Goal: Transaction & Acquisition: Purchase product/service

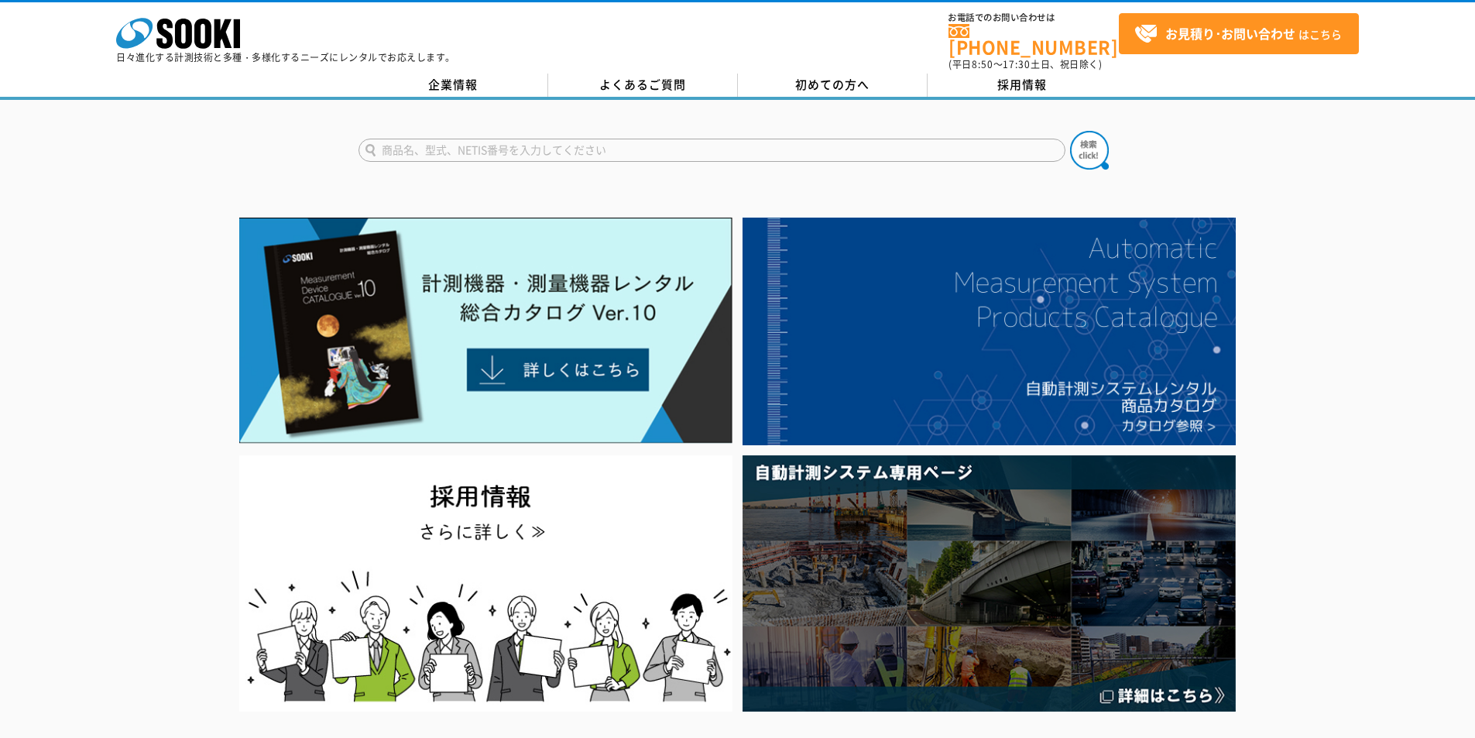
click at [652, 139] on input "text" at bounding box center [711, 150] width 707 height 23
type input "d"
type input "土壌PH計"
click at [1070, 131] on button at bounding box center [1089, 150] width 39 height 39
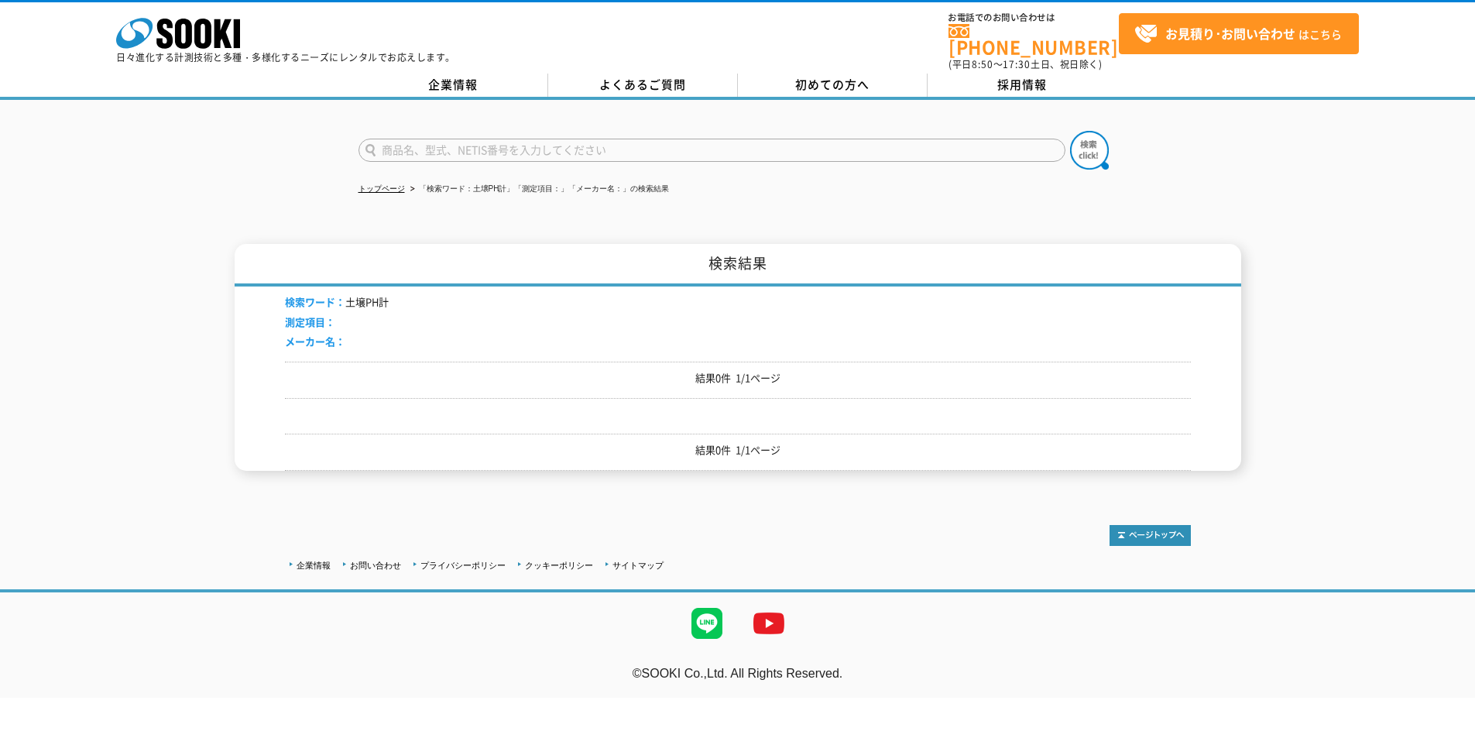
click at [587, 139] on input "text" at bounding box center [711, 150] width 707 height 23
type input "ＰＨ計"
click at [1097, 142] on img at bounding box center [1089, 150] width 39 height 39
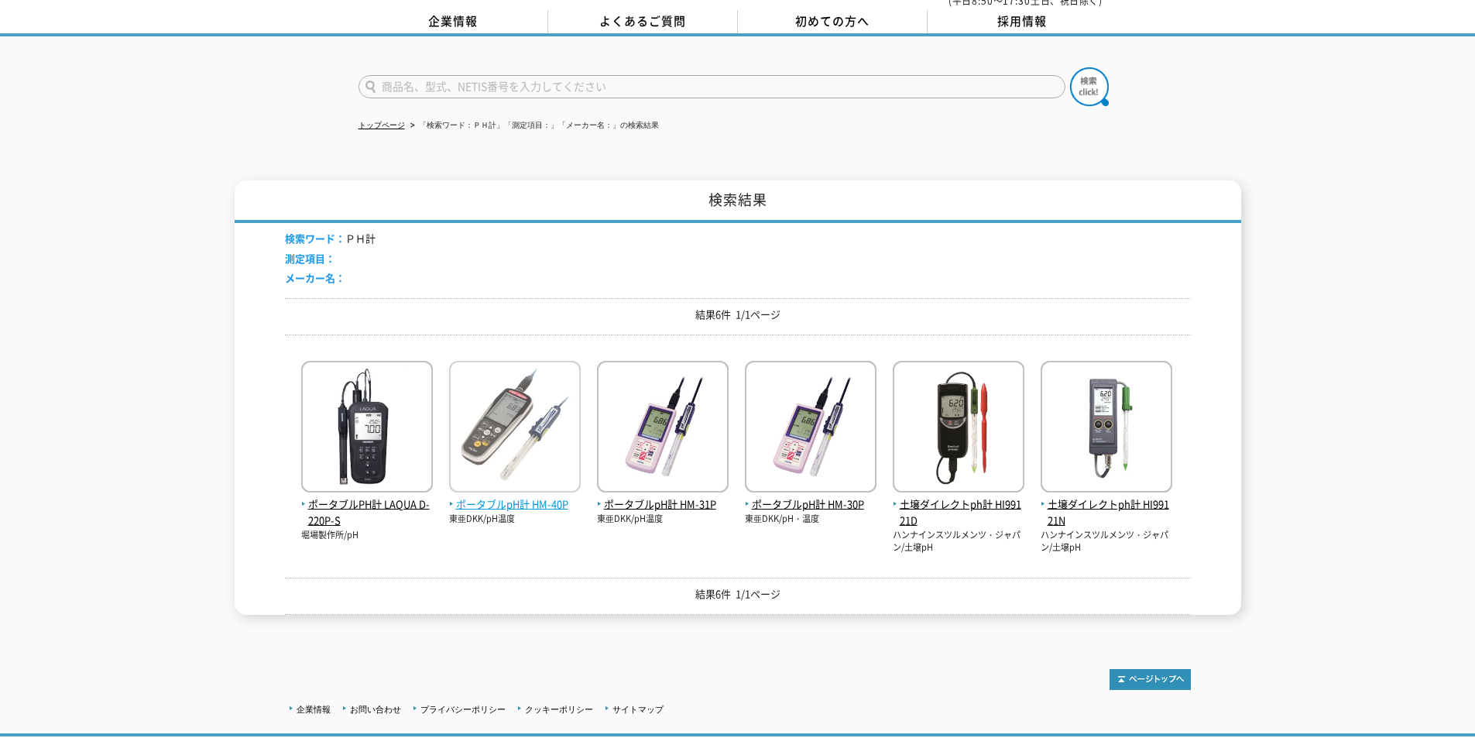
scroll to position [155, 0]
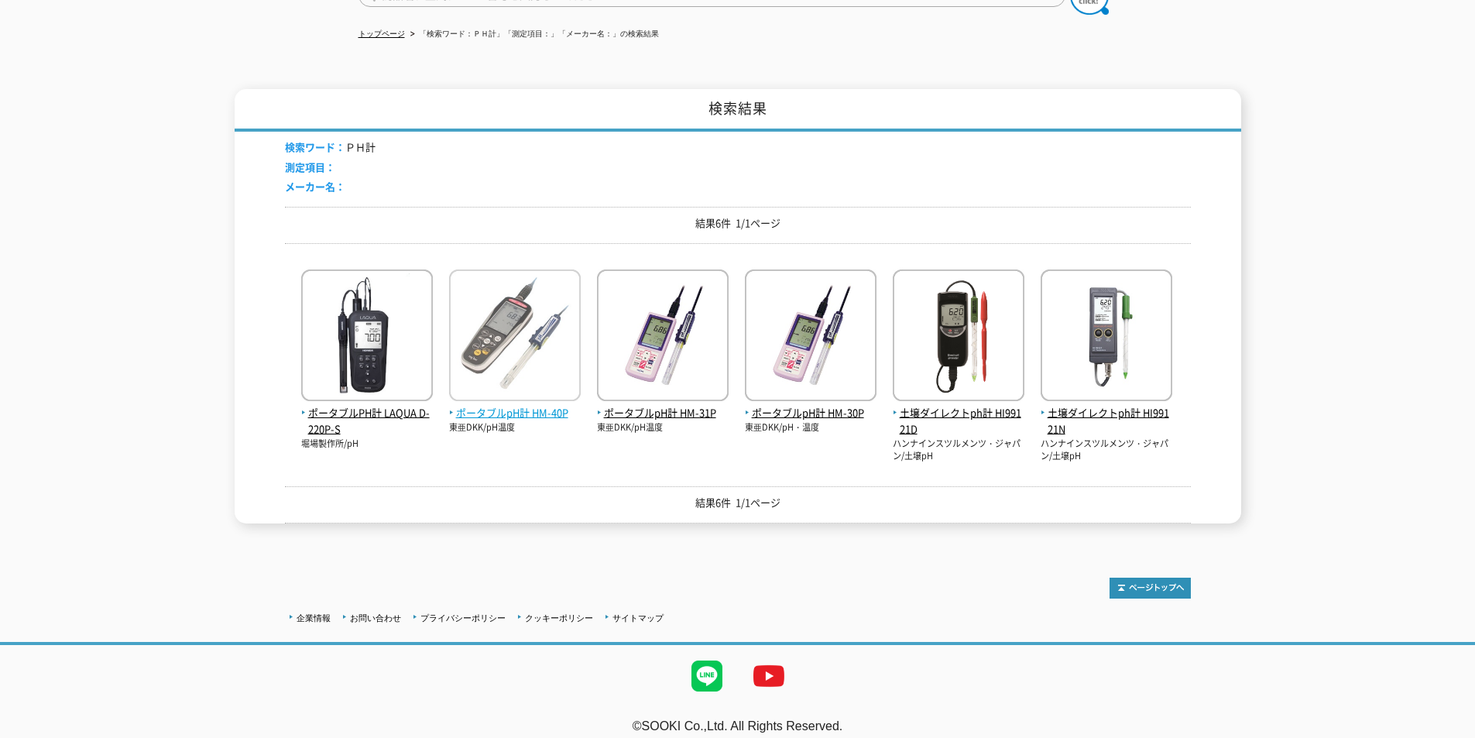
click at [527, 405] on span "ポータブルpH計 HM-40P" at bounding box center [515, 413] width 132 height 16
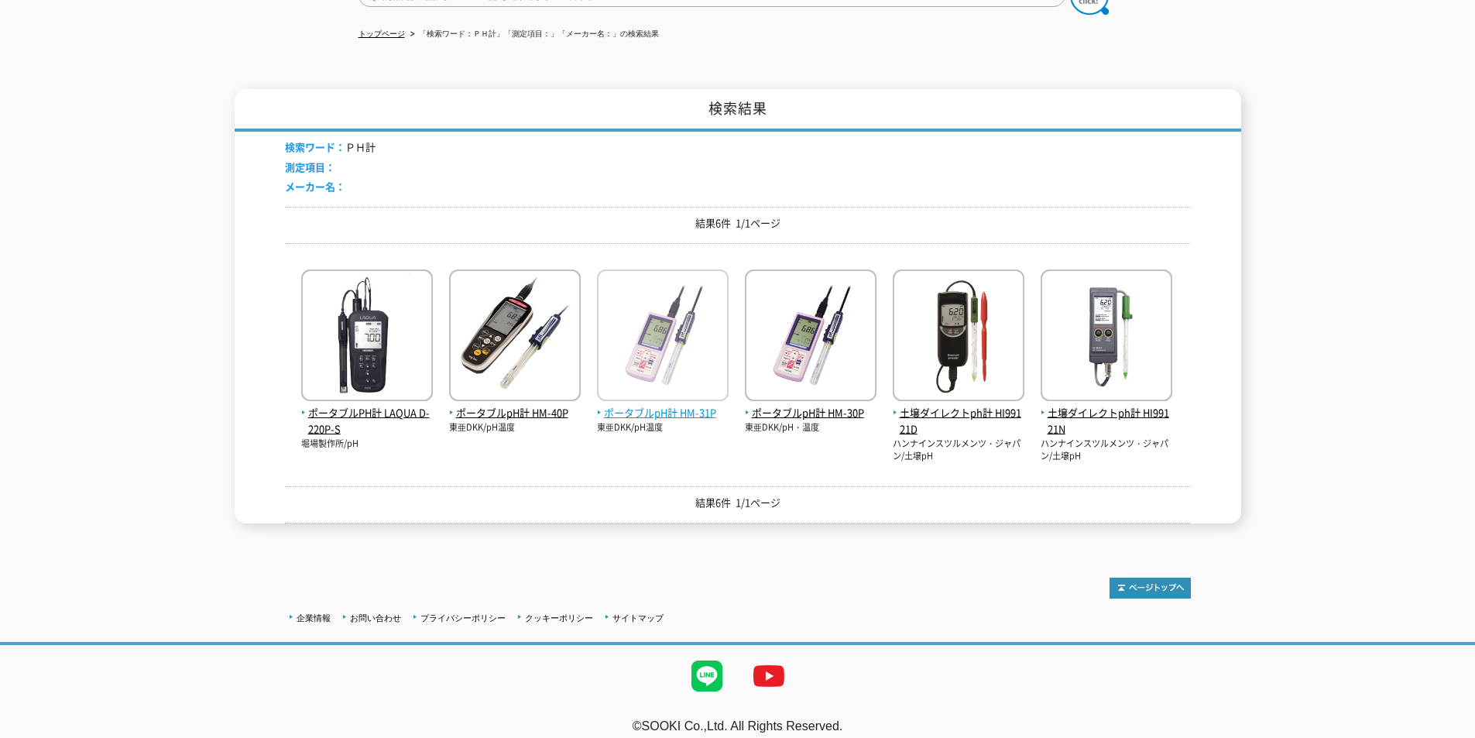
click at [657, 405] on span "ポータブルpH計 HM-31P" at bounding box center [663, 413] width 132 height 16
click at [819, 405] on span "ポータブルpH計 HM-30P" at bounding box center [811, 413] width 132 height 16
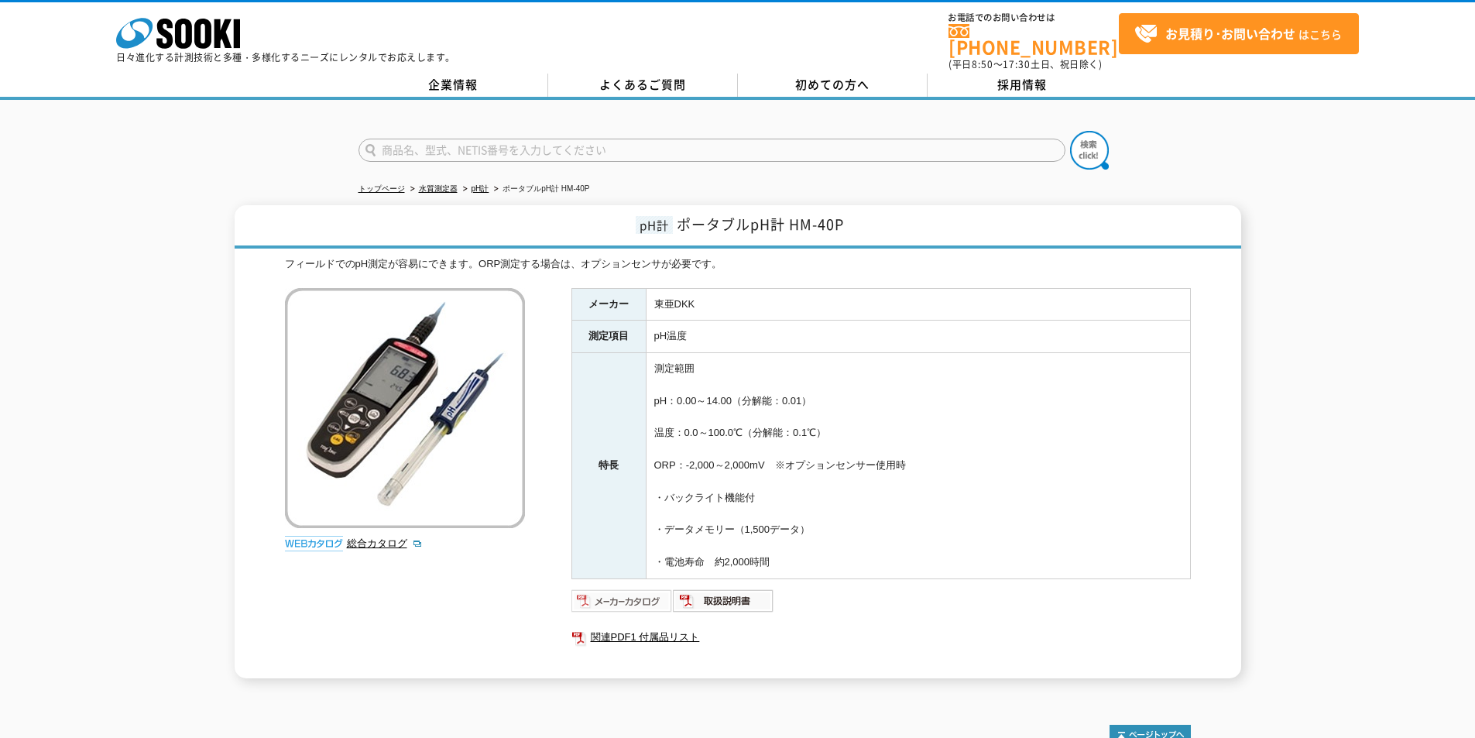
click at [601, 588] on img at bounding box center [621, 600] width 101 height 25
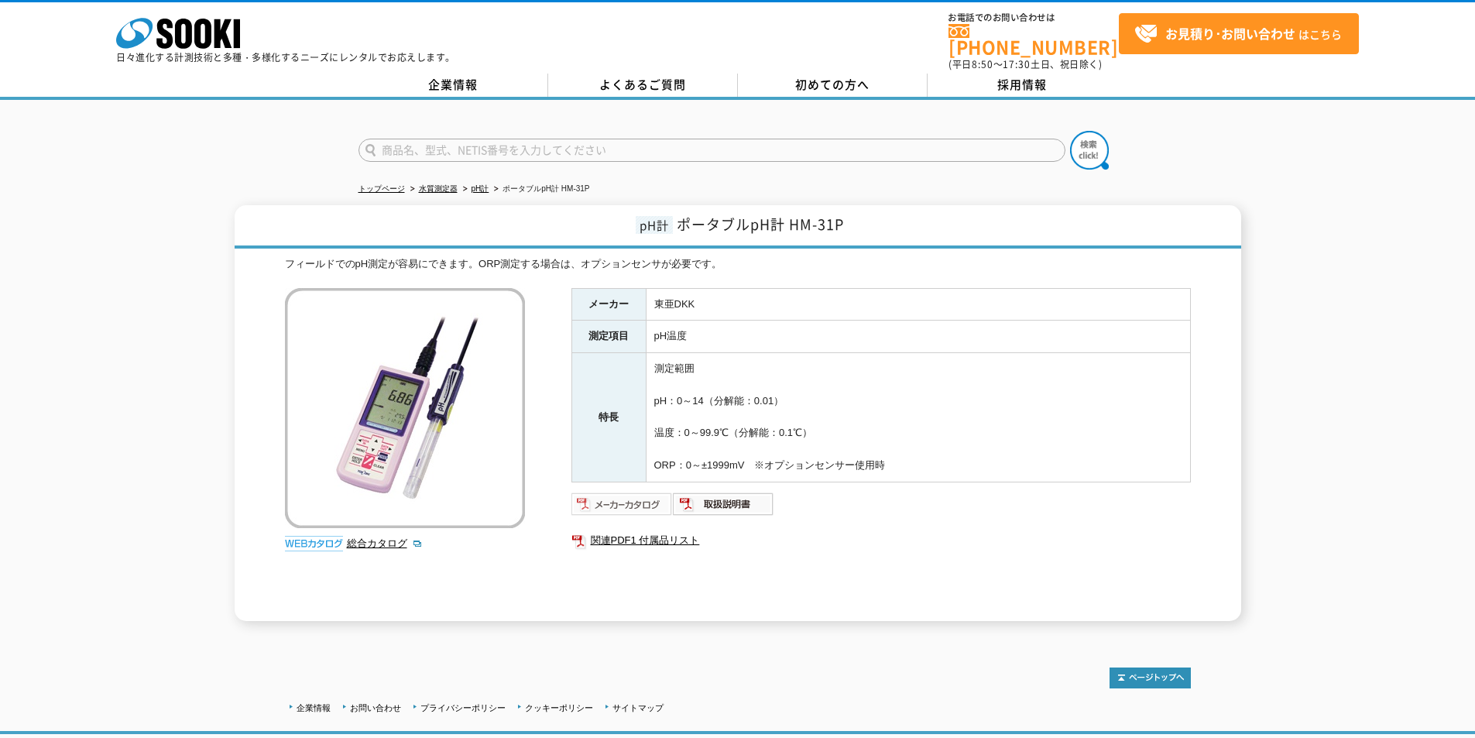
click at [627, 492] on img at bounding box center [621, 504] width 101 height 25
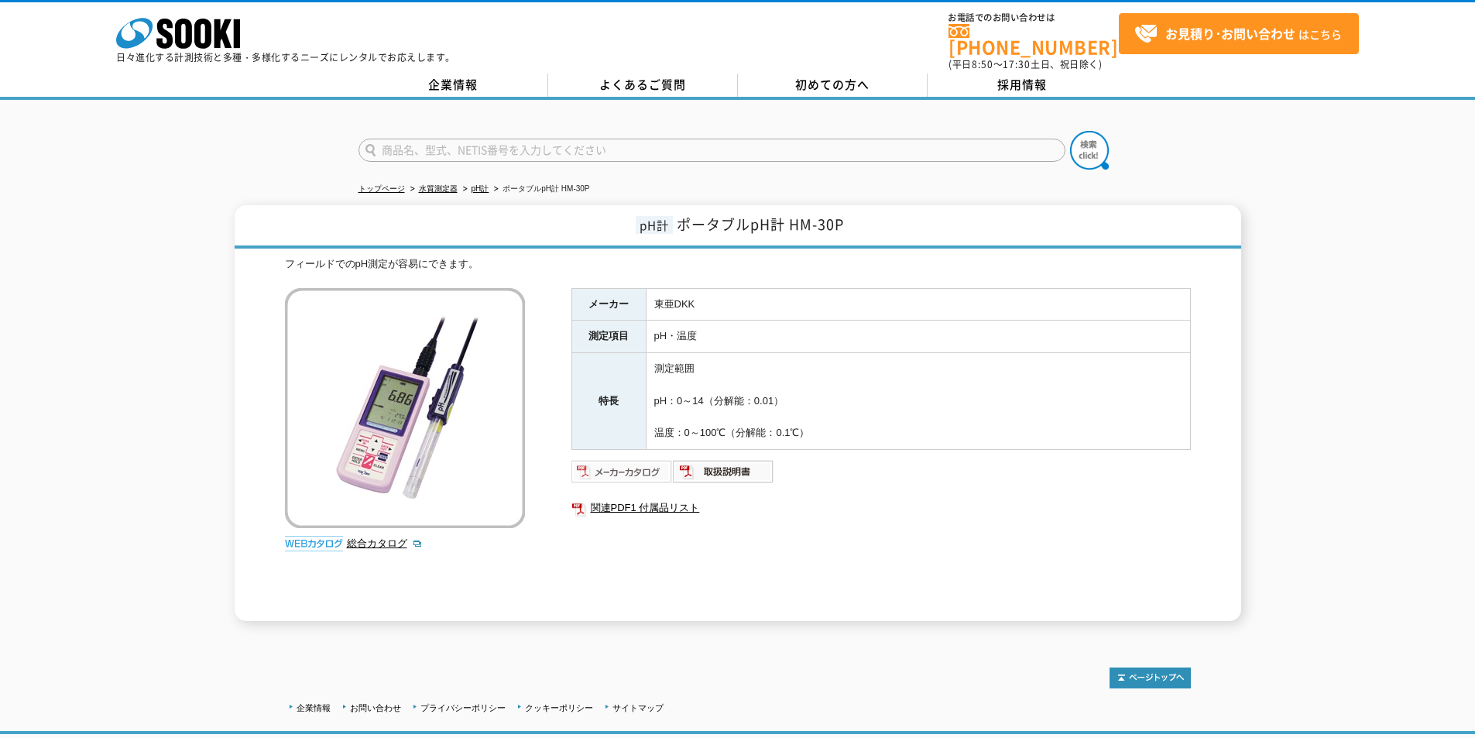
click at [631, 459] on img at bounding box center [621, 471] width 101 height 25
